Goal: Task Accomplishment & Management: Manage account settings

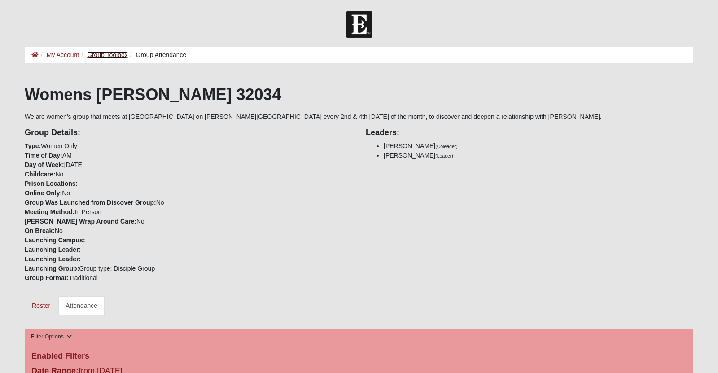
click at [127, 56] on link "Group Toolbox" at bounding box center [107, 54] width 41 height 7
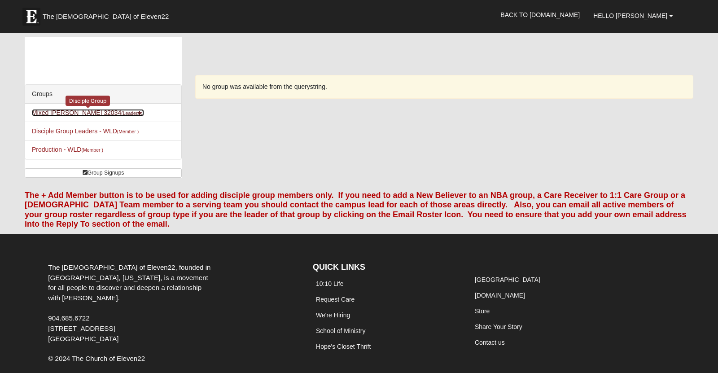
click at [83, 116] on link "Mixed Sanders 32034 (Leader )" at bounding box center [88, 112] width 112 height 7
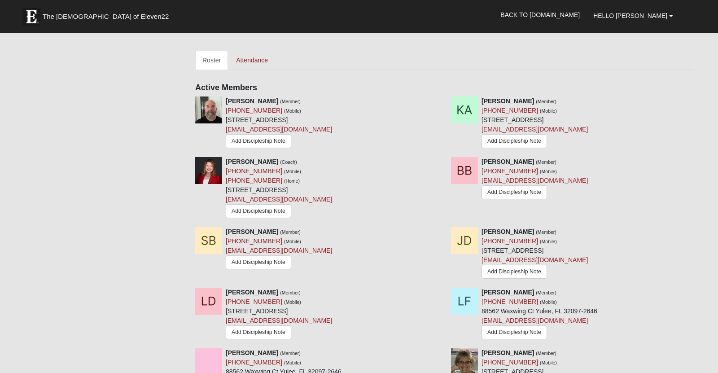
scroll to position [396, 0]
click at [260, 69] on link "Attendance" at bounding box center [252, 59] width 46 height 19
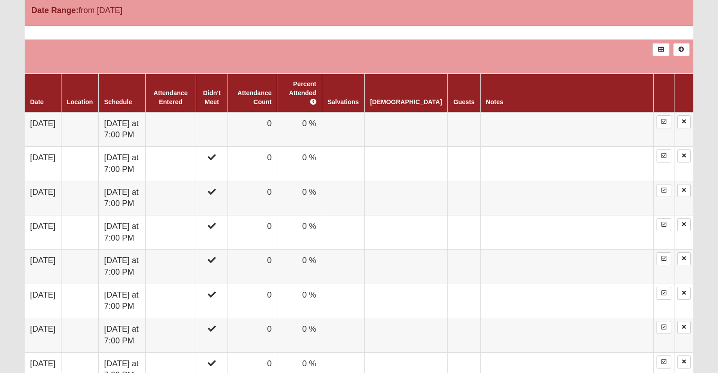
scroll to position [510, 0]
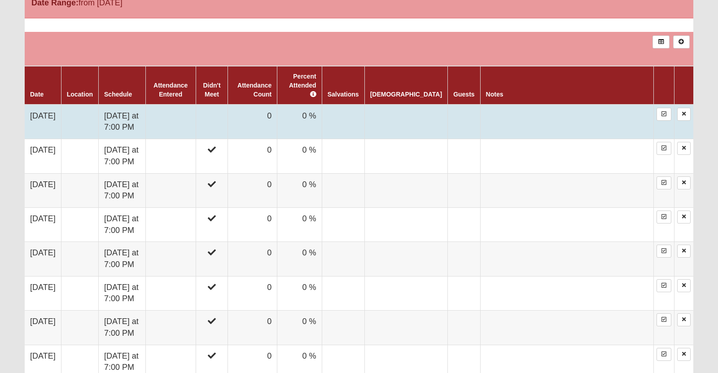
click at [56, 139] on td "[DATE]" at bounding box center [43, 122] width 36 height 35
click at [0, 0] on div at bounding box center [0, 0] width 0 height 0
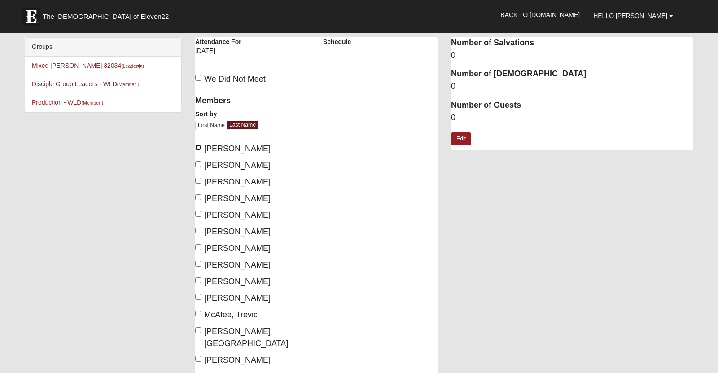
click at [197, 149] on input "[PERSON_NAME]" at bounding box center [198, 147] width 6 height 6
checkbox input "true"
click at [197, 166] on input "Artz, Karyn" at bounding box center [198, 164] width 6 height 6
checkbox input "true"
click at [199, 200] on input "Bucci, Bud" at bounding box center [198, 197] width 6 height 6
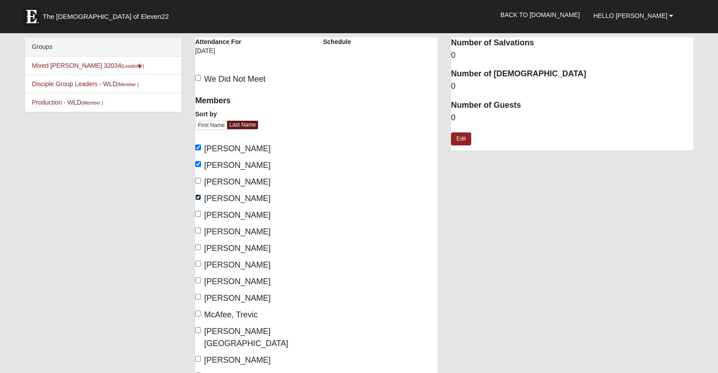
click at [199, 200] on input "Bucci, Bud" at bounding box center [198, 197] width 6 height 6
checkbox input "false"
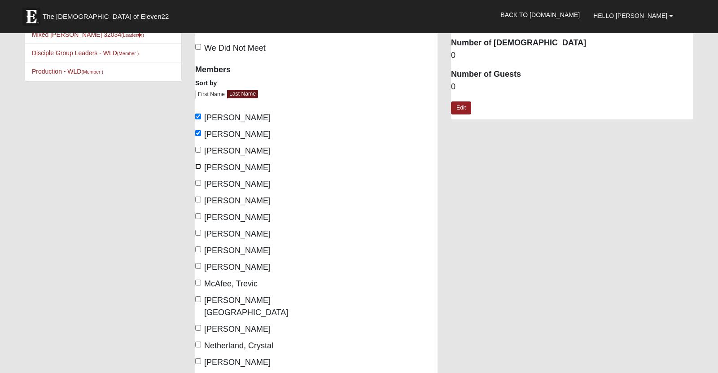
scroll to position [33, 0]
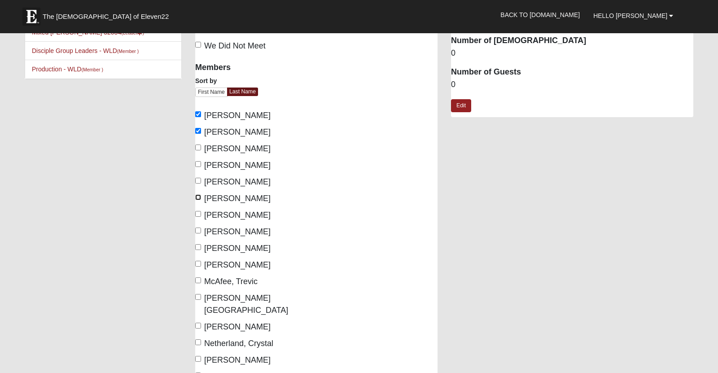
click at [198, 200] on input "Deering, Julie" at bounding box center [198, 197] width 6 height 6
checkbox input "true"
click at [198, 217] on input "Deering, Lee" at bounding box center [198, 214] width 6 height 6
checkbox input "true"
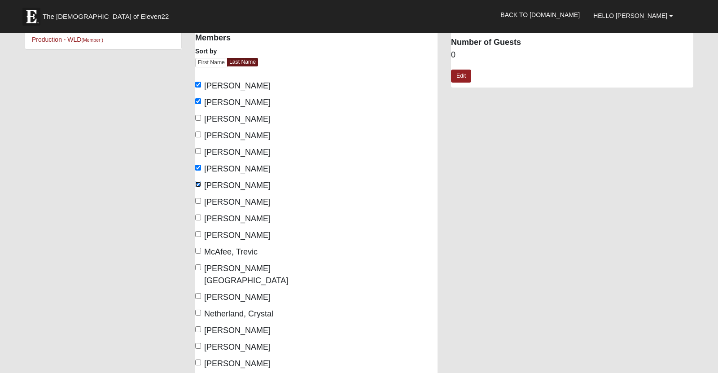
scroll to position [66, 0]
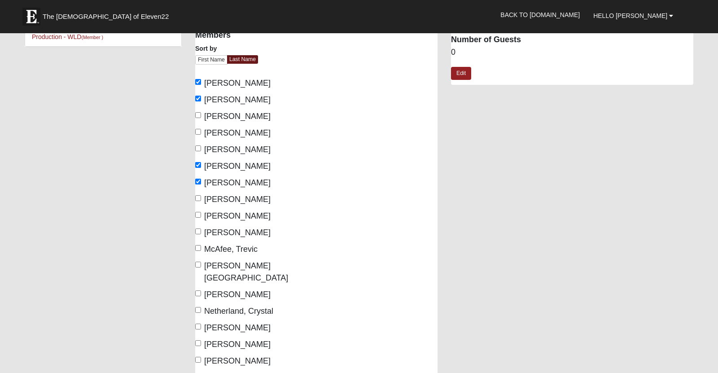
click at [198, 239] on label "Joffe, Diane" at bounding box center [232, 233] width 75 height 12
click at [198, 234] on input "Joffe, Diane" at bounding box center [198, 231] width 6 height 6
checkbox input "true"
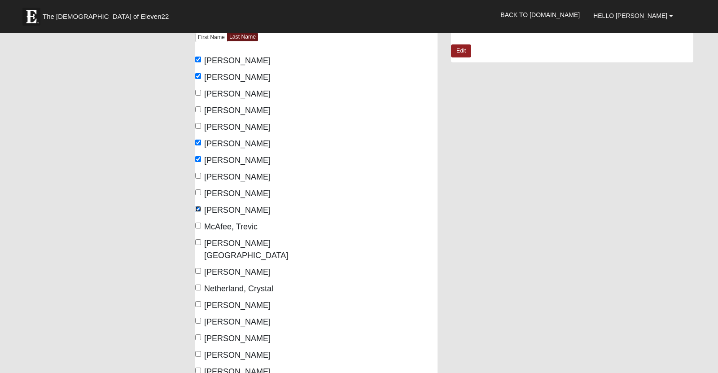
scroll to position [90, 0]
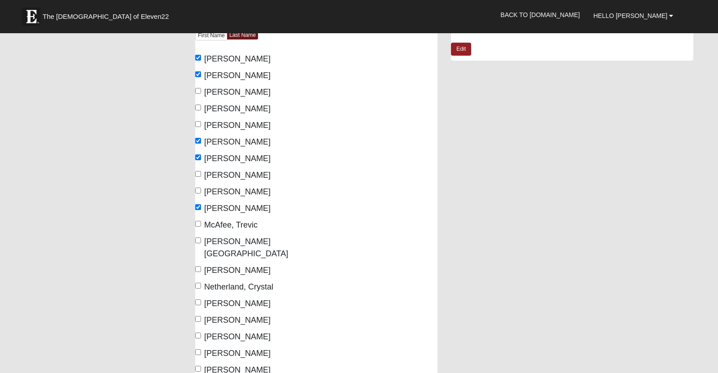
click at [198, 239] on div "Members Sort by First Name Last Name Artz, Jason Artz, Karyn Bourquin, Lisa Buc…" at bounding box center [252, 229] width 114 height 459
click at [197, 242] on input "Miller, Kent" at bounding box center [198, 240] width 6 height 6
checkbox input "true"
click at [198, 266] on input "Miller, Keri" at bounding box center [198, 269] width 6 height 6
checkbox input "true"
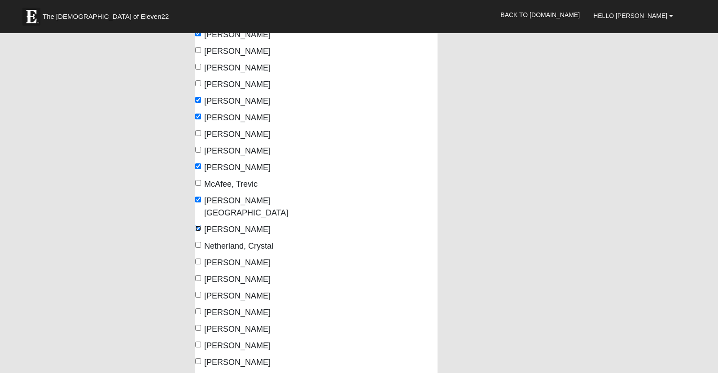
scroll to position [134, 0]
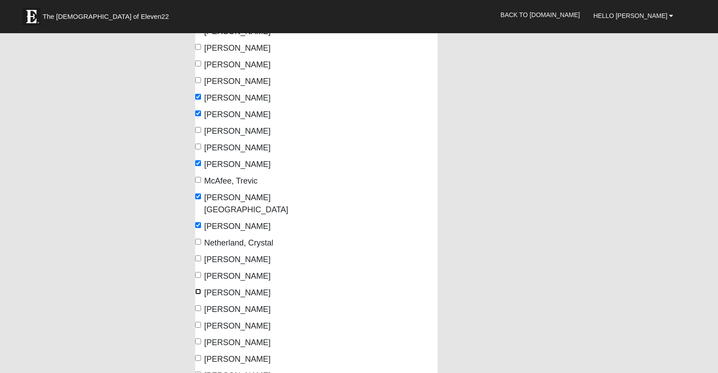
click at [199, 289] on input "Palombo, Christopher" at bounding box center [198, 292] width 6 height 6
checkbox input "true"
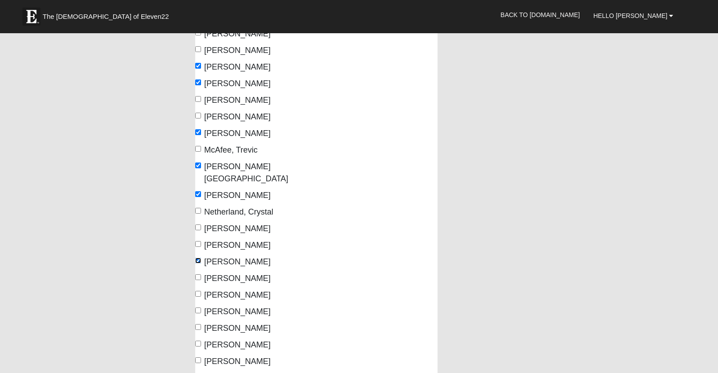
scroll to position [166, 0]
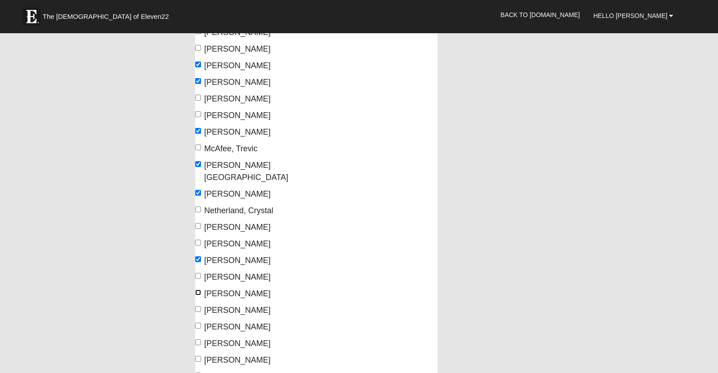
click at [199, 289] on input "Sanders, Elaine" at bounding box center [198, 292] width 6 height 6
checkbox input "true"
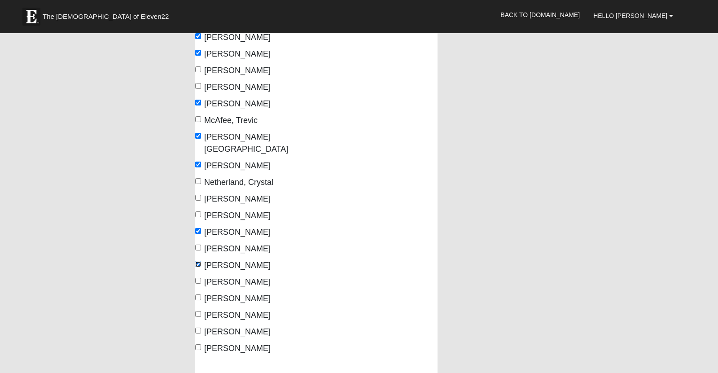
scroll to position [198, 0]
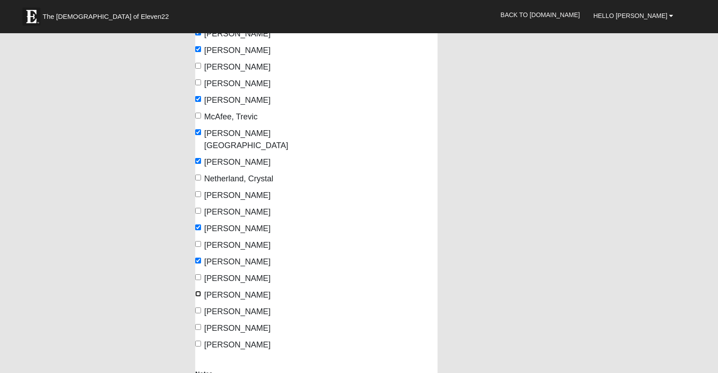
click at [199, 291] on input "Sanders, Michael" at bounding box center [198, 294] width 6 height 6
checkbox input "true"
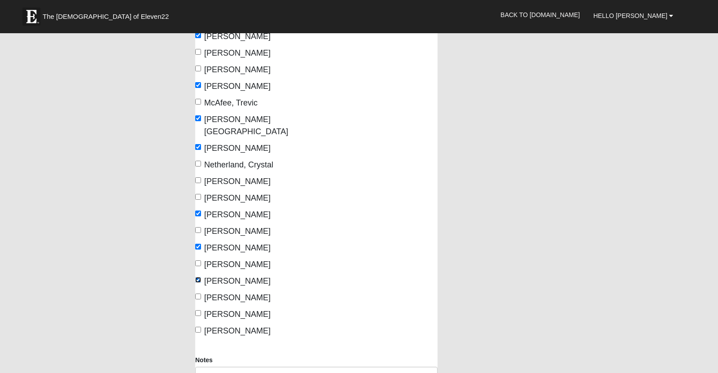
scroll to position [213, 0]
click at [199, 291] on label "Tsyganyuk, Ilona" at bounding box center [232, 297] width 75 height 12
click at [199, 293] on input "Tsyganyuk, Ilona" at bounding box center [198, 296] width 6 height 6
checkbox input "true"
click at [199, 307] on label "Vermeer, Jeff" at bounding box center [232, 313] width 75 height 12
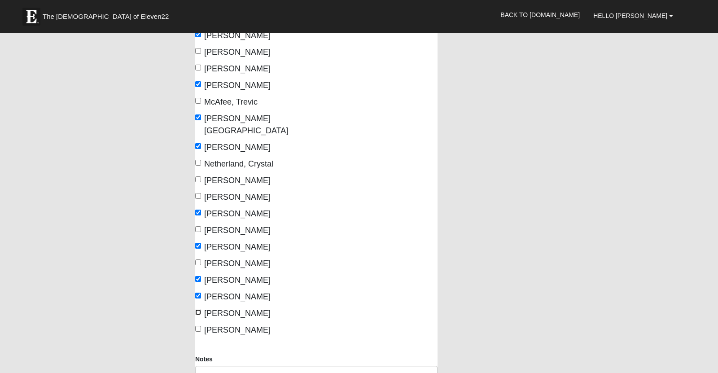
click at [199, 309] on input "Vermeer, Jeff" at bounding box center [198, 312] width 6 height 6
checkbox input "true"
click at [198, 326] on input "Vermeer, Nancee" at bounding box center [198, 329] width 6 height 6
checkbox input "true"
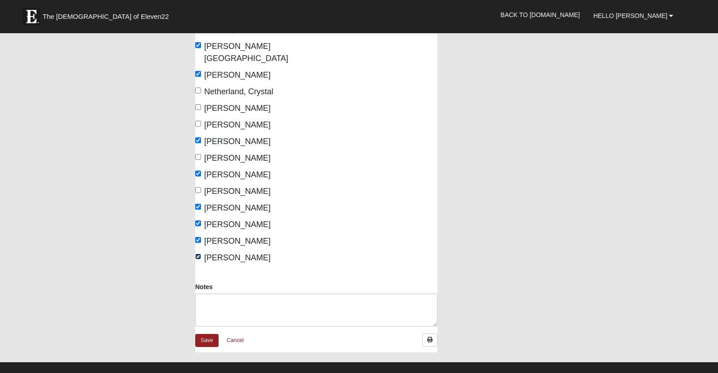
scroll to position [283, 0]
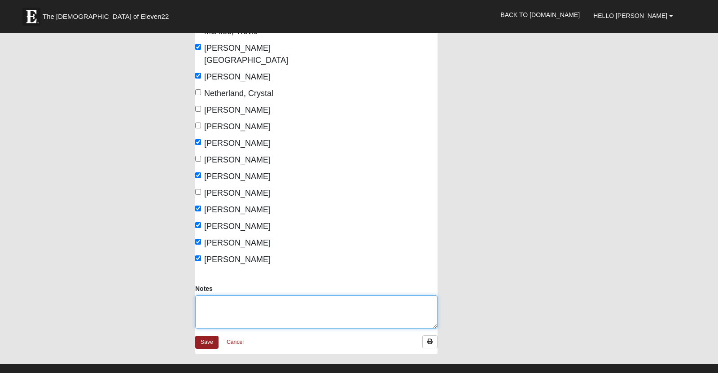
click at [207, 295] on textarea "Notes" at bounding box center [316, 311] width 242 height 33
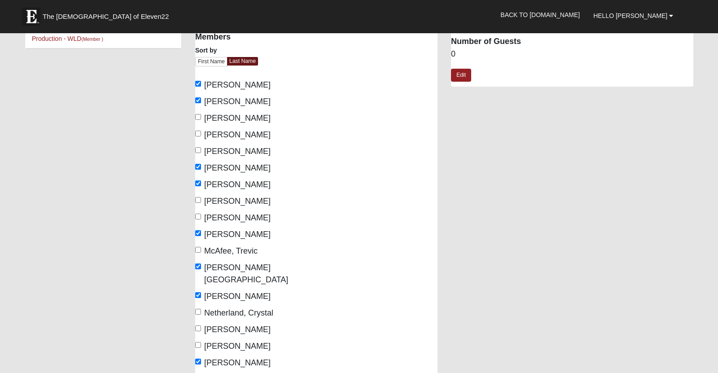
scroll to position [0, 0]
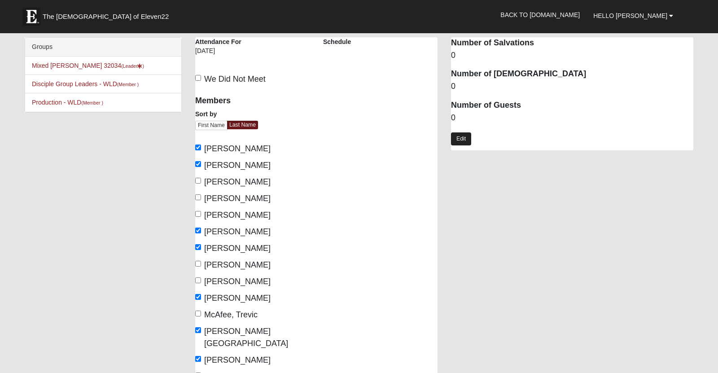
type textarea "Diane brought a guest, Sarah, who I think will be joining our group"
click at [460, 136] on link "Edit" at bounding box center [461, 138] width 20 height 13
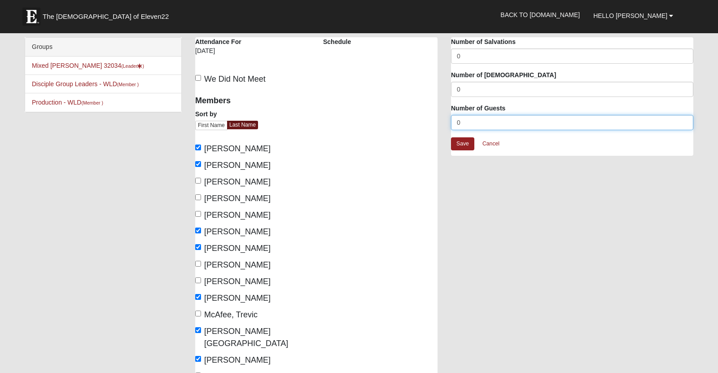
click at [461, 126] on input "0" at bounding box center [572, 122] width 242 height 15
type input "1"
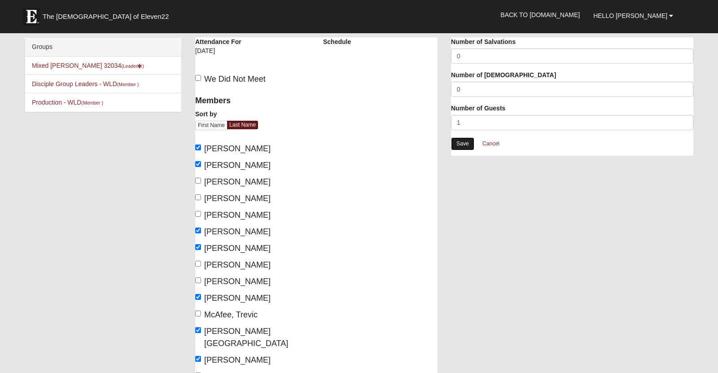
click at [464, 148] on link "Save" at bounding box center [462, 143] width 23 height 13
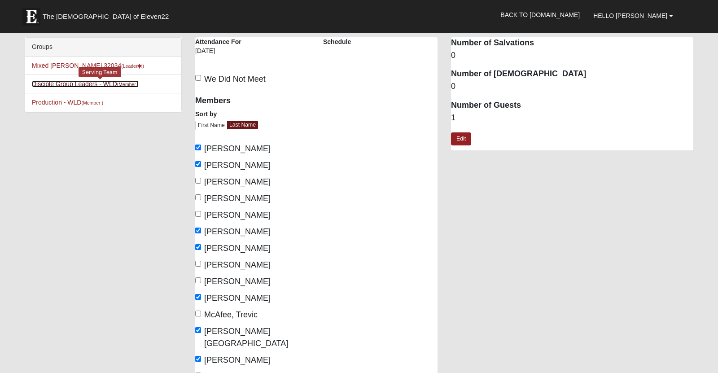
click at [56, 87] on link "Disciple Group Leaders - WLD (Member )" at bounding box center [85, 83] width 107 height 7
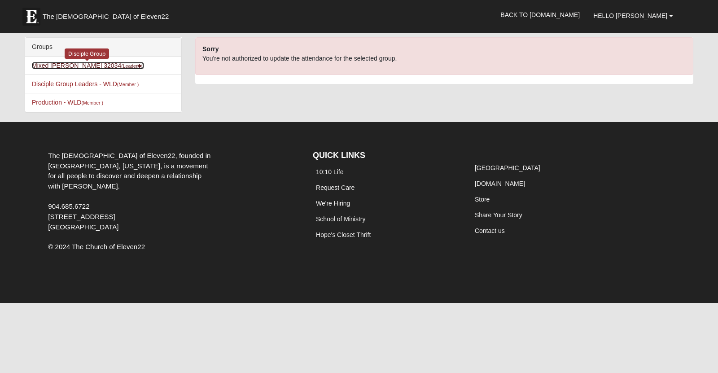
click at [53, 69] on link "Mixed Sanders 32034 (Leader )" at bounding box center [88, 65] width 112 height 7
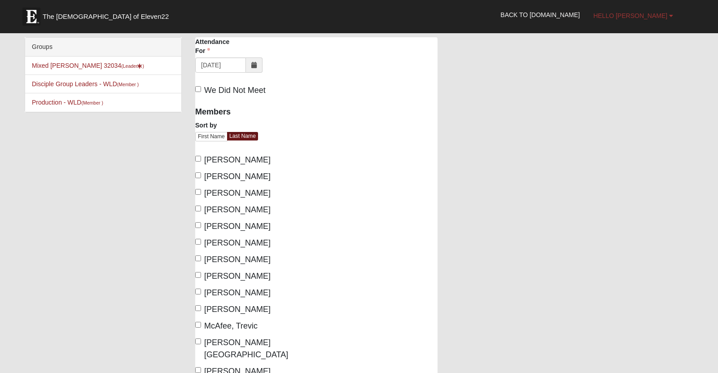
click at [615, 15] on span "Hello [PERSON_NAME]" at bounding box center [630, 15] width 74 height 7
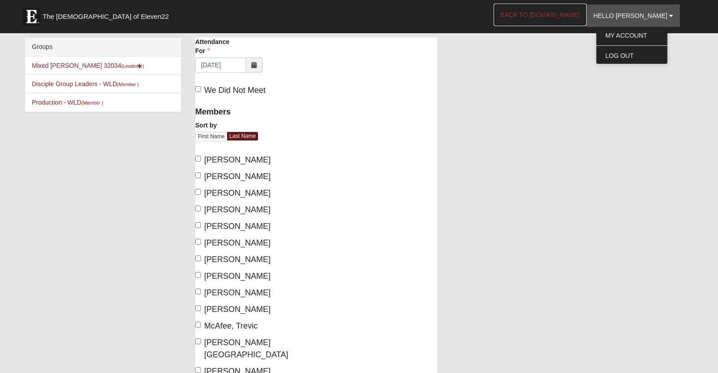
click at [568, 15] on link "Back to [DOMAIN_NAME]" at bounding box center [540, 15] width 93 height 22
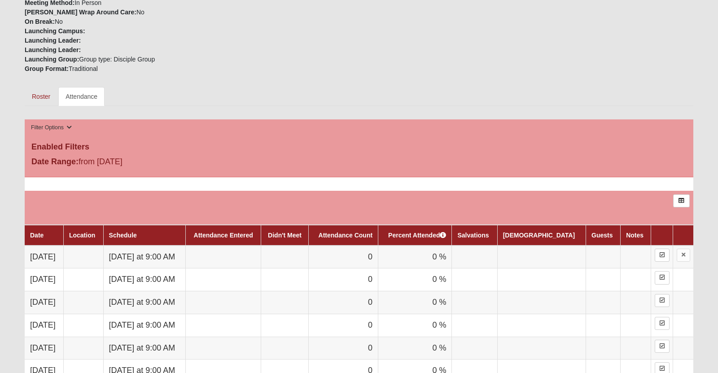
scroll to position [212, 0]
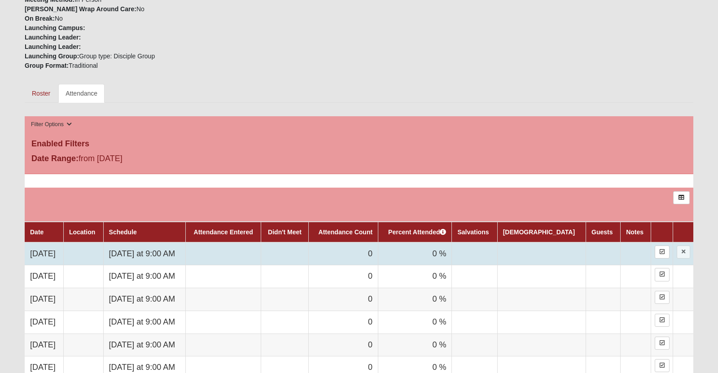
click at [308, 265] on td at bounding box center [285, 253] width 48 height 23
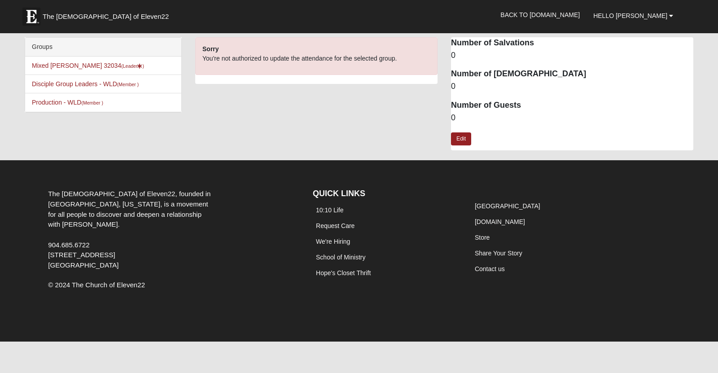
click at [309, 298] on div "QUICK LINKS 10:10 Life Request Care We're Hiring School of Ministry Hope's Clos…" at bounding box center [385, 246] width 159 height 126
click at [243, 216] on div "The [DEMOGRAPHIC_DATA] of Eleven22, founded in [GEOGRAPHIC_DATA], [US_STATE], i…" at bounding box center [173, 246] width 265 height 126
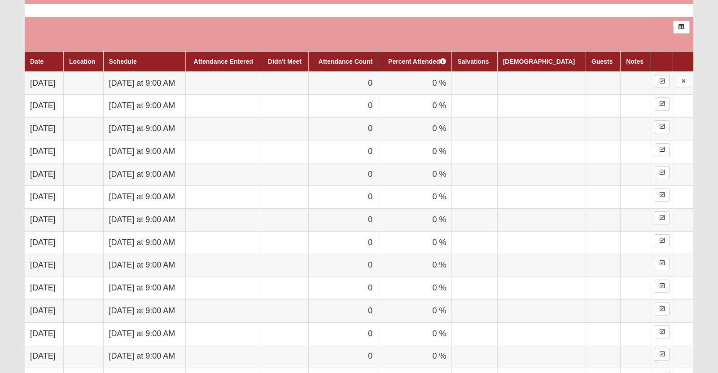
scroll to position [382, 0]
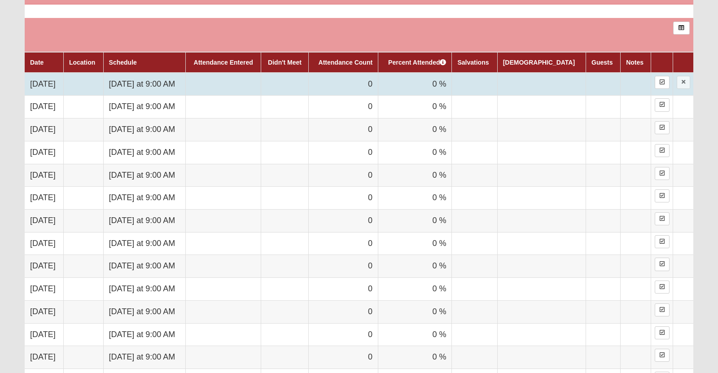
click at [44, 96] on td "9/2/2025" at bounding box center [44, 84] width 39 height 23
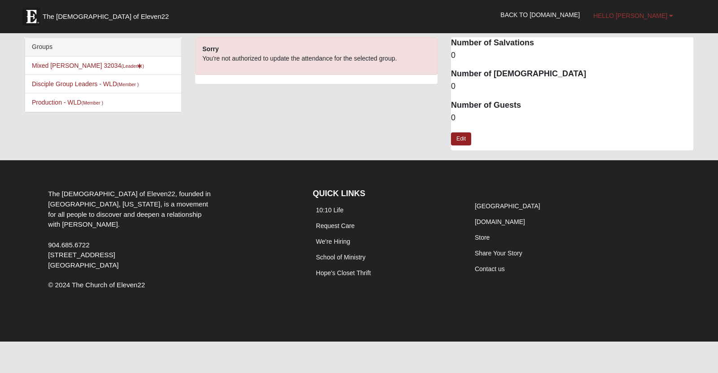
click at [627, 22] on link "Hello [PERSON_NAME]" at bounding box center [632, 15] width 93 height 22
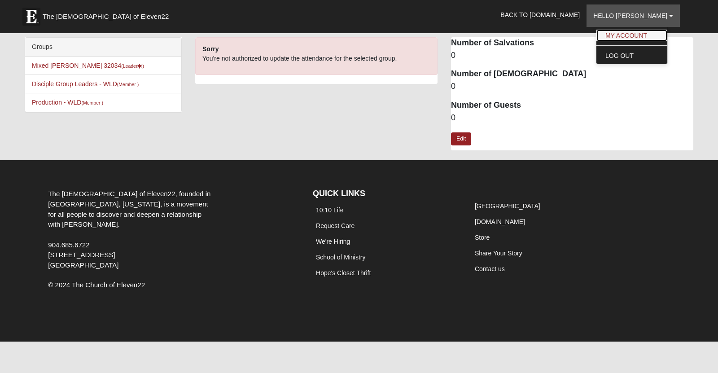
click at [628, 33] on link "My Account" at bounding box center [631, 36] width 71 height 12
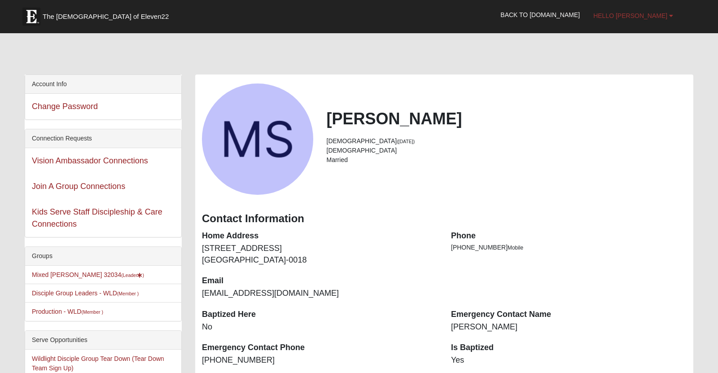
click at [637, 14] on span "Hello [PERSON_NAME]" at bounding box center [630, 15] width 74 height 7
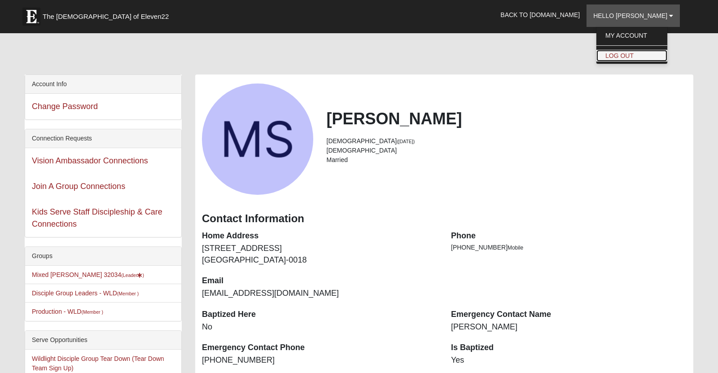
click at [642, 57] on link "Log Out" at bounding box center [631, 56] width 71 height 12
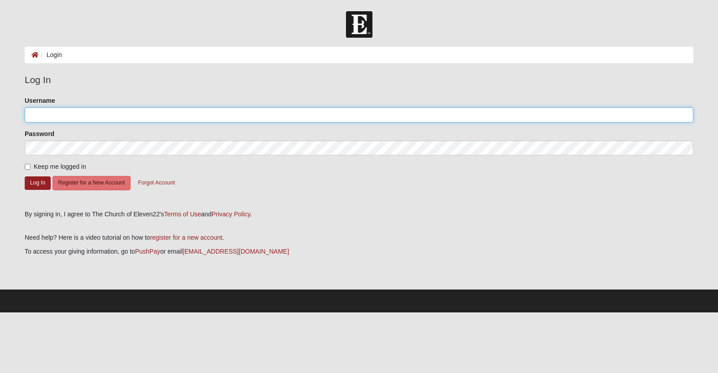
type input "Msanders"
click at [25, 122] on div at bounding box center [25, 122] width 0 height 0
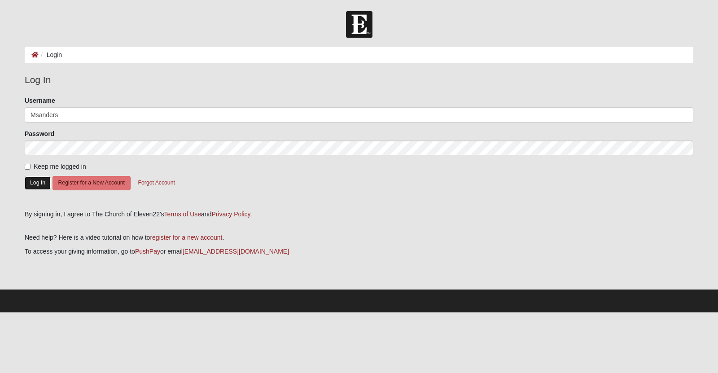
click at [36, 184] on button "Log In" at bounding box center [38, 182] width 26 height 13
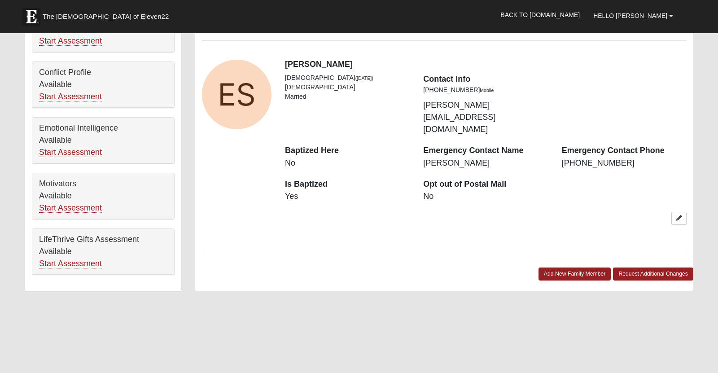
scroll to position [513, 0]
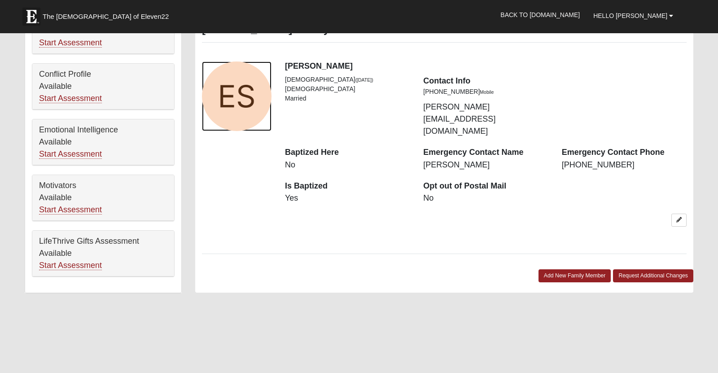
click at [230, 125] on div "View Fullsize Photo" at bounding box center [237, 96] width 70 height 70
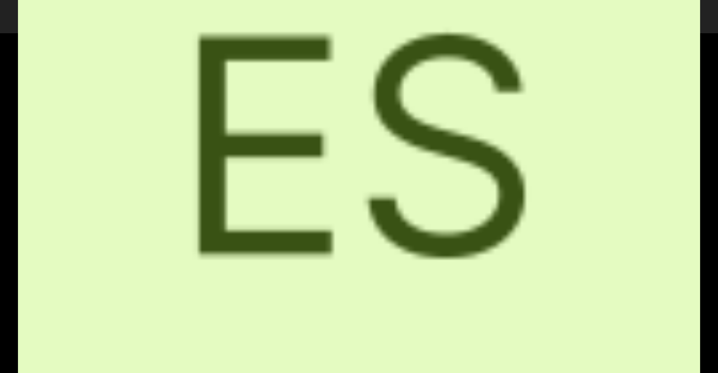
click at [230, 125] on div "View Fullsize Photo" at bounding box center [359, 145] width 682 height 682
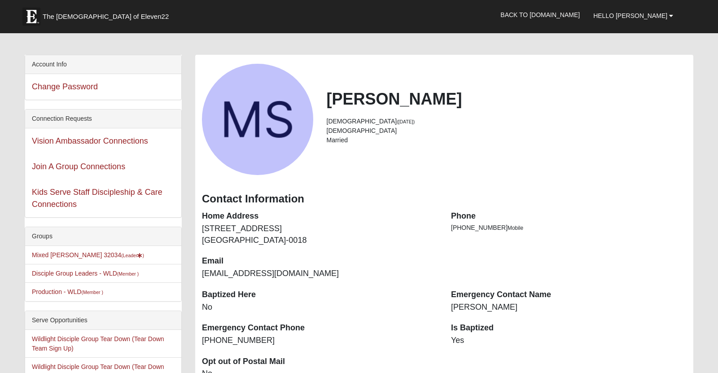
scroll to position [0, 0]
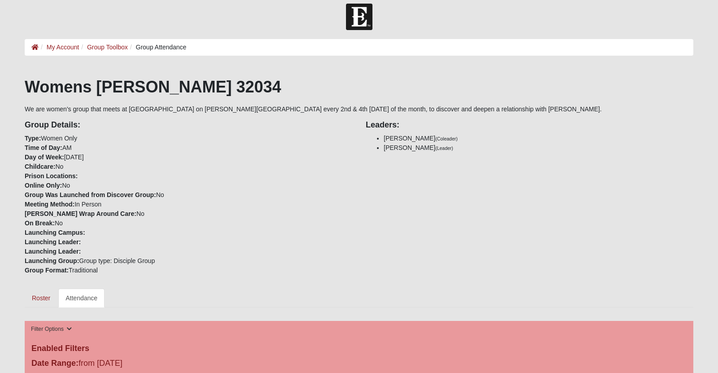
scroll to position [9, 0]
